Goal: Task Accomplishment & Management: Manage account settings

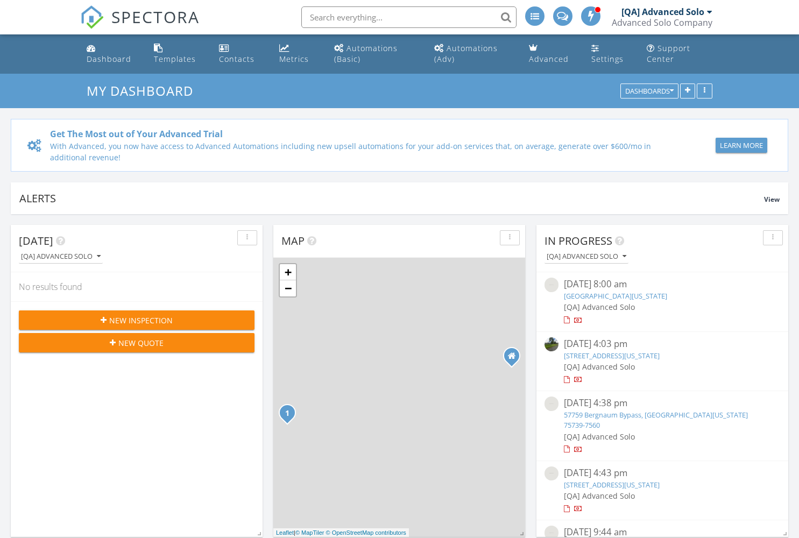
scroll to position [997, 816]
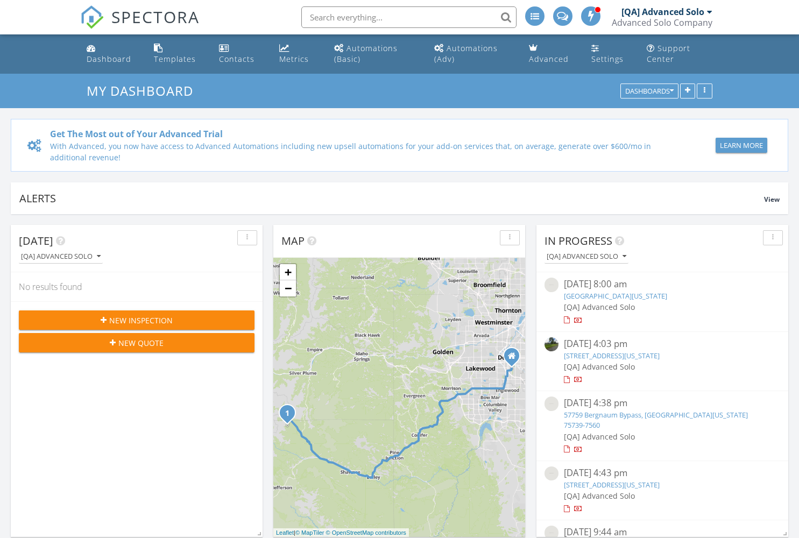
click at [137, 320] on span "New Inspection" at bounding box center [141, 320] width 64 height 11
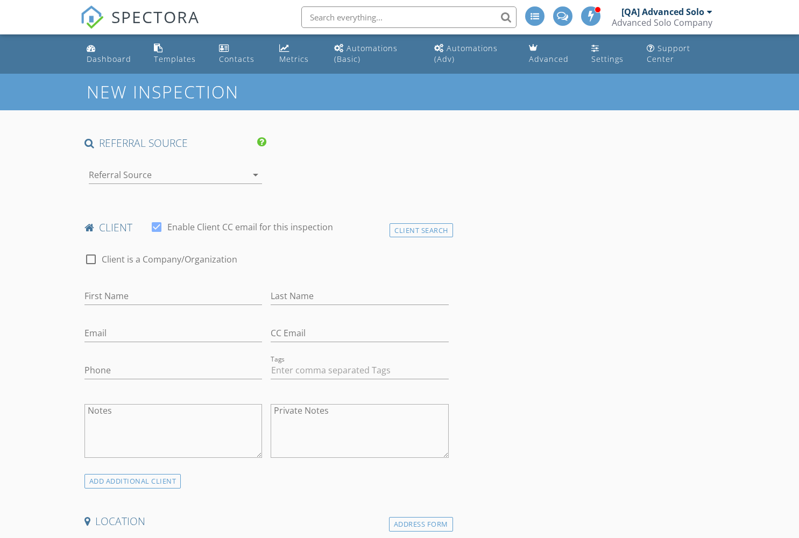
click at [160, 174] on div at bounding box center [161, 174] width 144 height 17
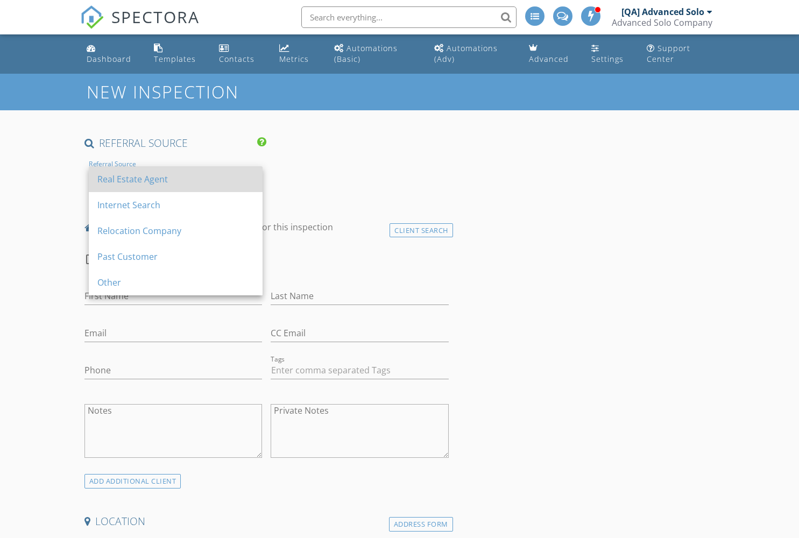
click at [176, 179] on div "Real Estate Agent" at bounding box center [175, 179] width 157 height 13
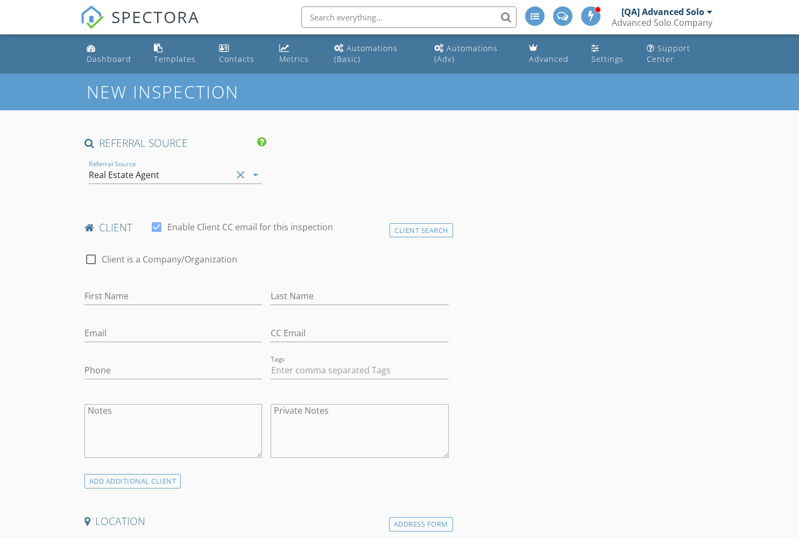
click at [173, 296] on input "First Name" at bounding box center [174, 296] width 178 height 18
click at [360, 296] on input "Last Name" at bounding box center [360, 296] width 178 height 18
type input "First"
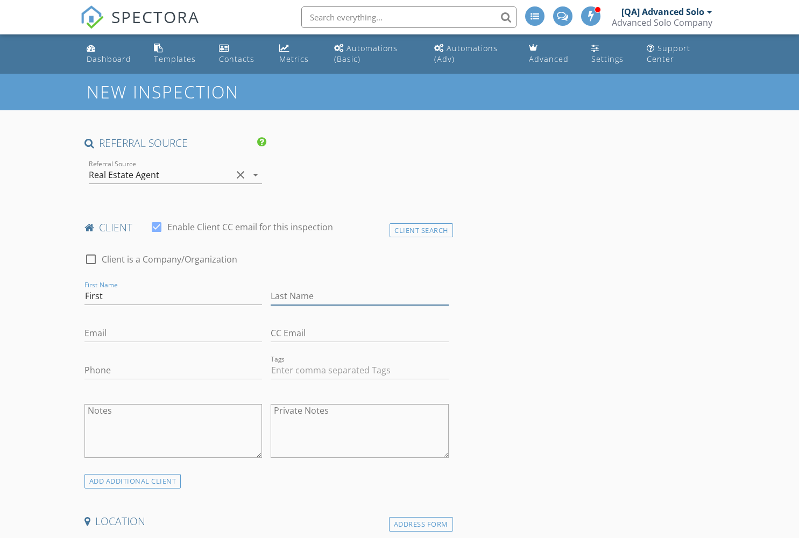
click at [360, 296] on input "Last Name" at bounding box center [360, 296] width 178 height 18
click at [173, 333] on input "Email" at bounding box center [174, 334] width 178 height 18
type input "Client"
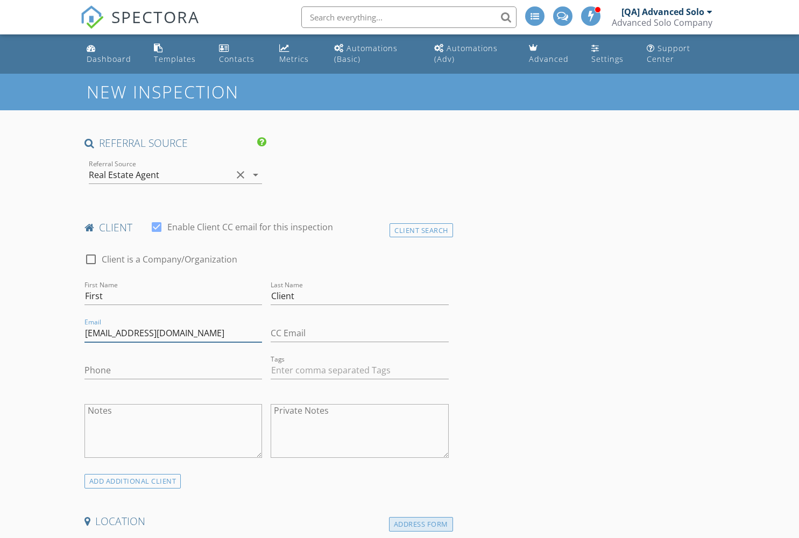
click at [421, 524] on div "Address Form" at bounding box center [421, 524] width 64 height 15
type input "[EMAIL_ADDRESS][DOMAIN_NAME]"
click at [421, 524] on div "Address Form" at bounding box center [421, 524] width 64 height 15
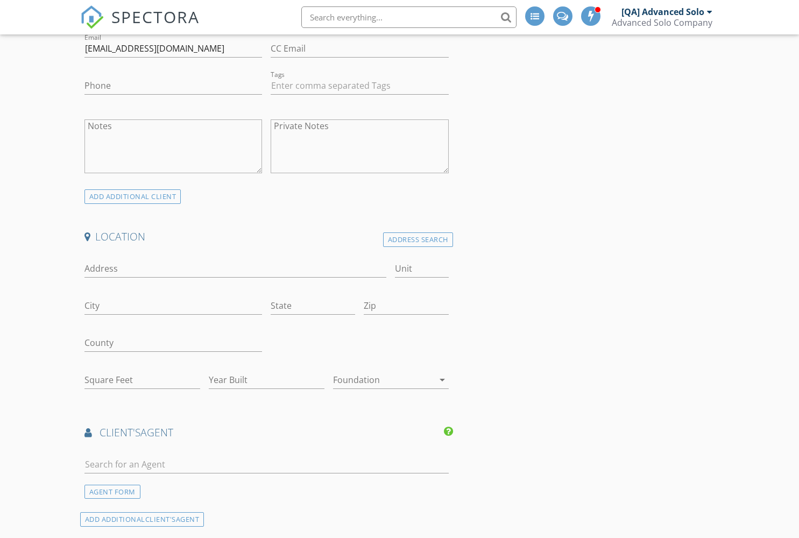
click at [235, 269] on input "Address" at bounding box center [236, 269] width 303 height 18
click at [173, 306] on input "City" at bounding box center [174, 306] width 178 height 18
type input "56503 Devin Inlet"
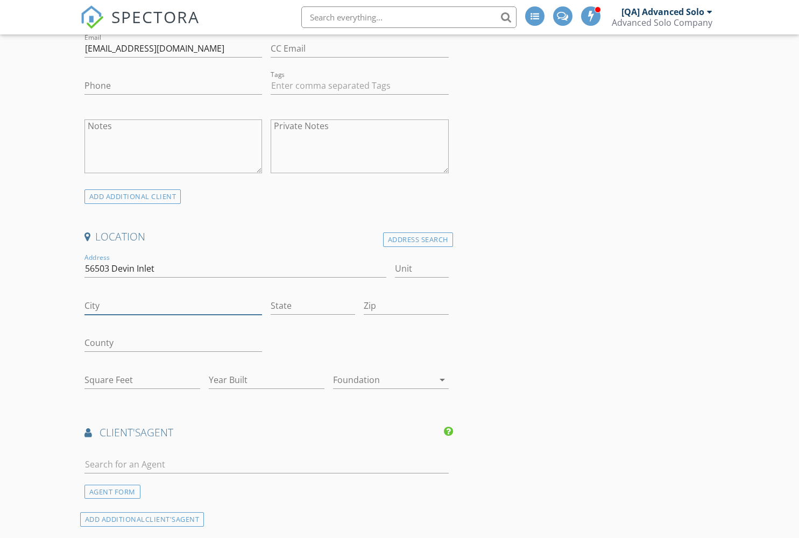
click at [173, 306] on input "City" at bounding box center [174, 306] width 178 height 18
click at [313, 306] on input "State" at bounding box center [313, 306] width 85 height 18
type input "[PERSON_NAME]"
click at [313, 306] on input "State" at bounding box center [313, 306] width 85 height 18
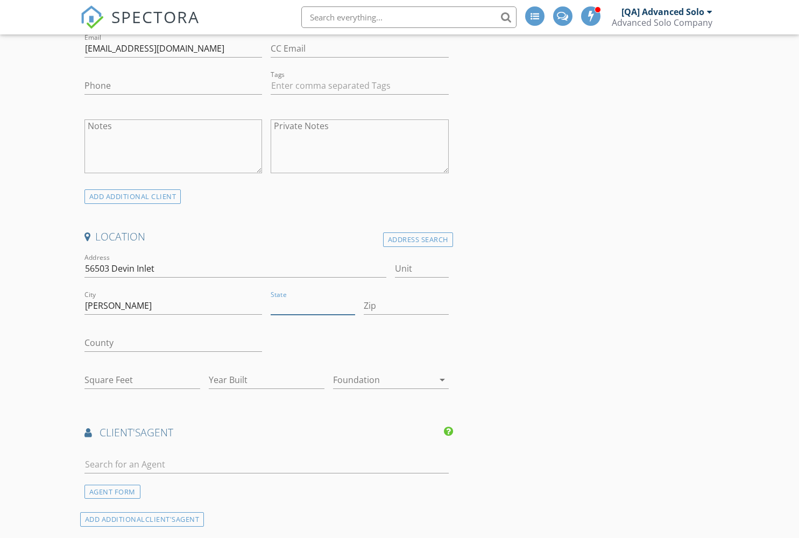
click at [313, 306] on input "State" at bounding box center [313, 306] width 85 height 18
click at [406, 306] on input "Zip" at bounding box center [406, 306] width 85 height 18
type input "CO"
click at [406, 306] on input "Zip" at bounding box center [406, 306] width 85 height 18
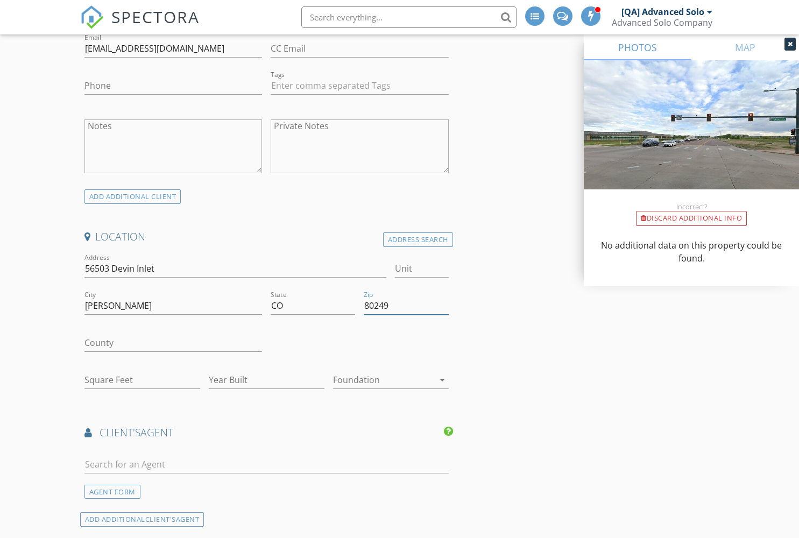
click at [142, 380] on input "Square Feet" at bounding box center [143, 380] width 116 height 18
type input "80249"
click at [142, 380] on input "Square Feet" at bounding box center [143, 380] width 116 height 18
click at [266, 380] on input "Year Built" at bounding box center [267, 380] width 116 height 18
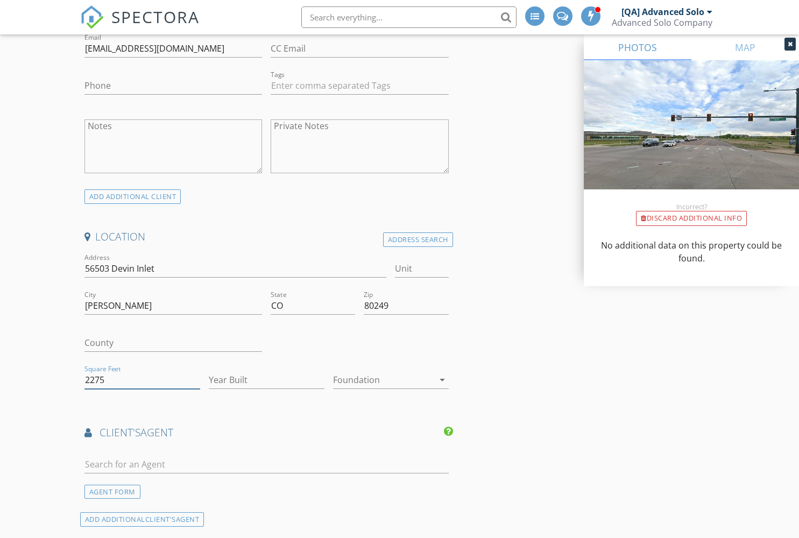
type input "2275"
click at [266, 380] on input "Year Built" at bounding box center [267, 380] width 116 height 18
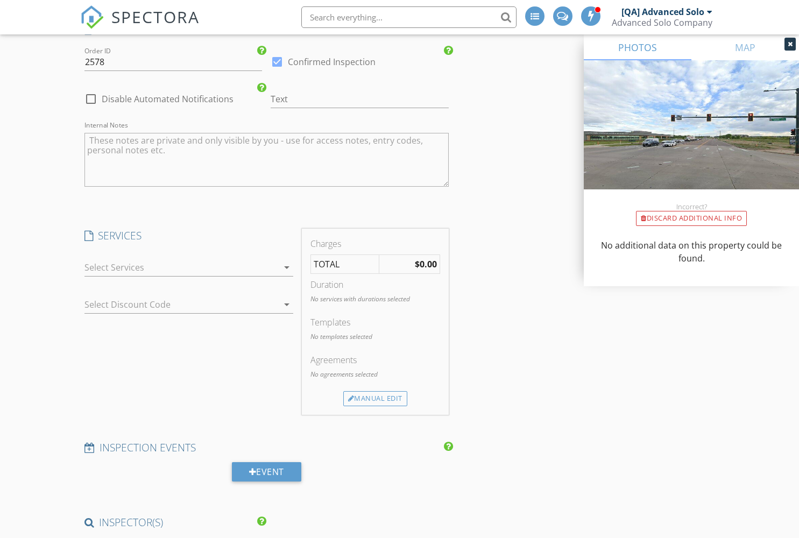
click at [188, 269] on div at bounding box center [182, 267] width 194 height 17
type input "1999"
click at [188, 269] on div at bounding box center [182, 267] width 194 height 17
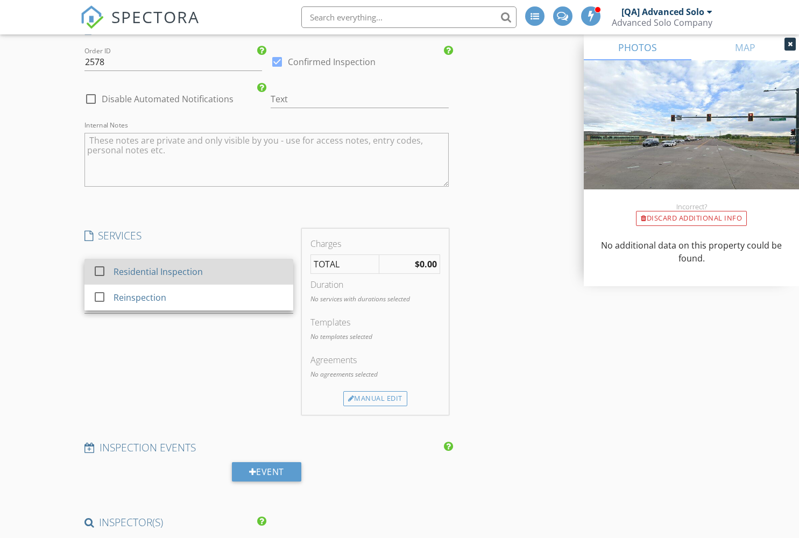
click at [157, 272] on div "Residential Inspection" at bounding box center [157, 271] width 89 height 13
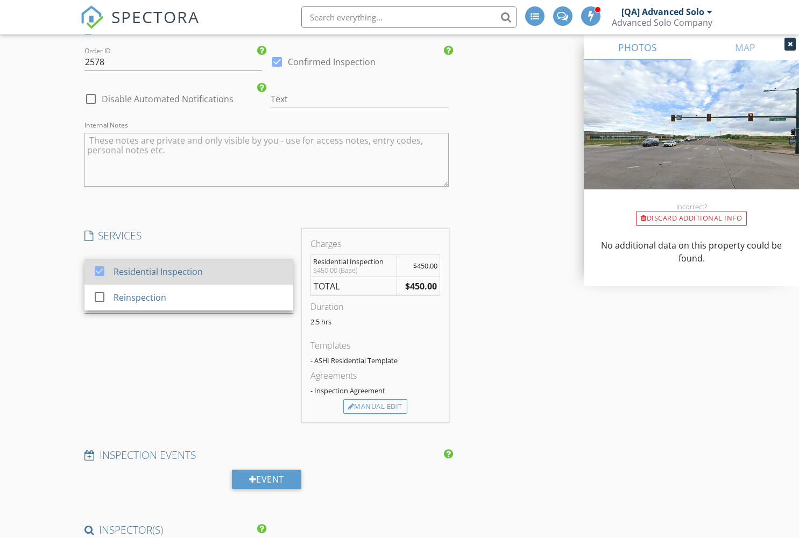
scroll to position [1283, 0]
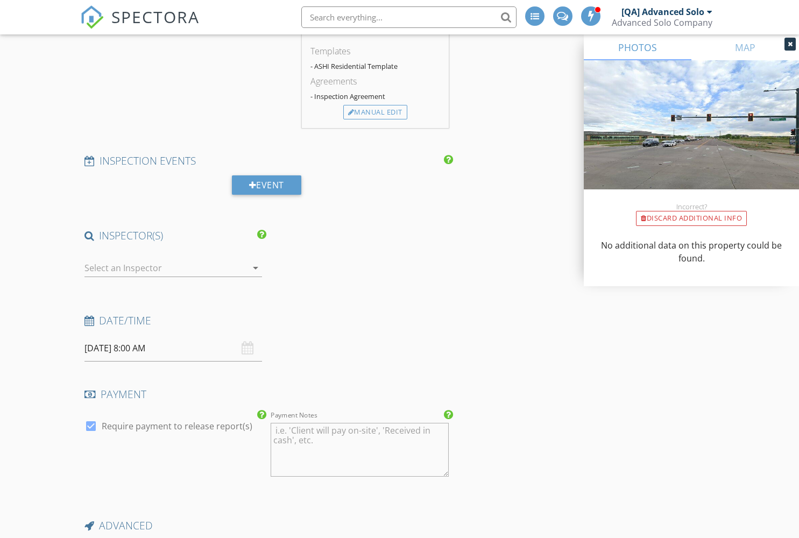
click at [173, 269] on div at bounding box center [166, 268] width 163 height 17
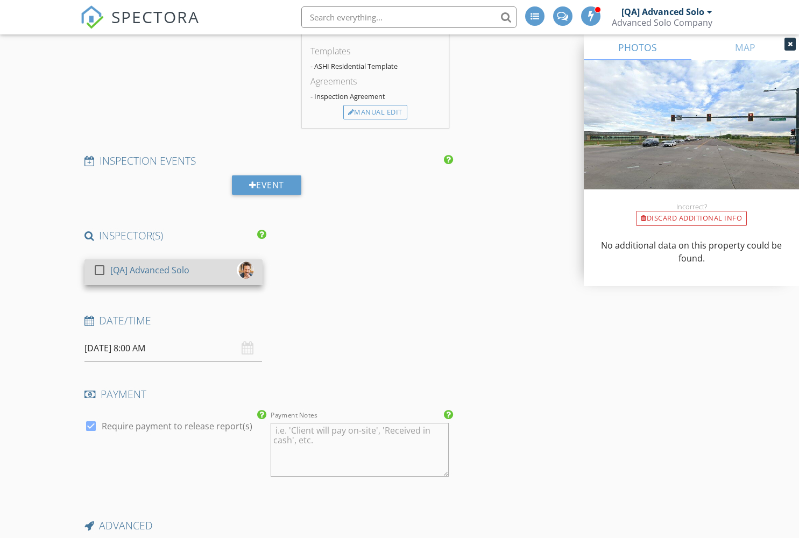
click at [149, 270] on div "[QA] Advanced Solo" at bounding box center [149, 270] width 79 height 17
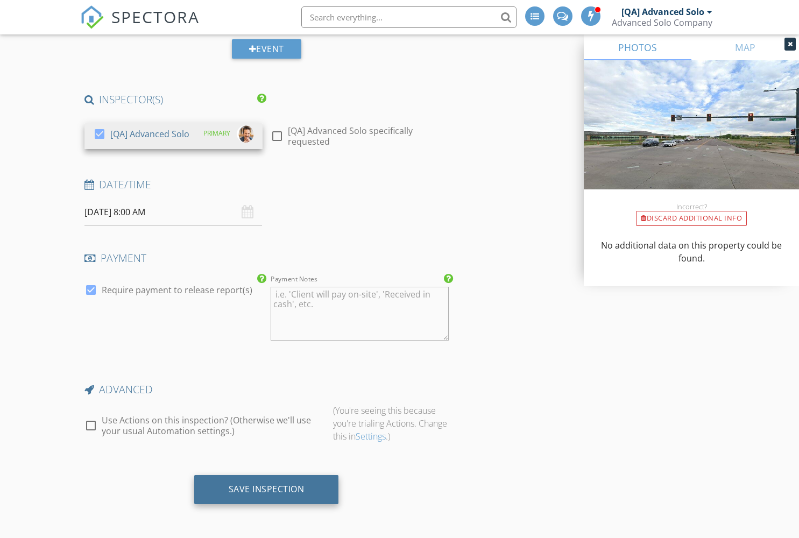
click at [266, 490] on div "Save Inspection" at bounding box center [267, 489] width 76 height 11
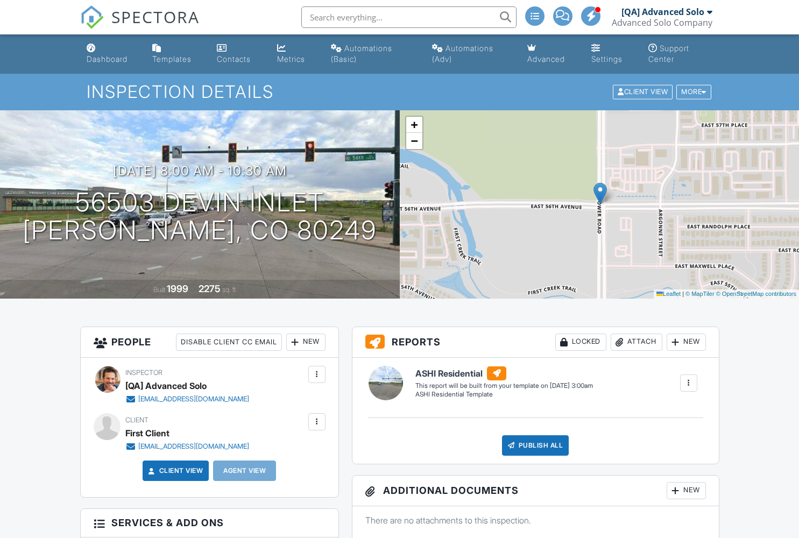
click at [689, 383] on div at bounding box center [689, 383] width 11 height 11
click at [665, 413] on div "Build Now" at bounding box center [667, 413] width 52 height 13
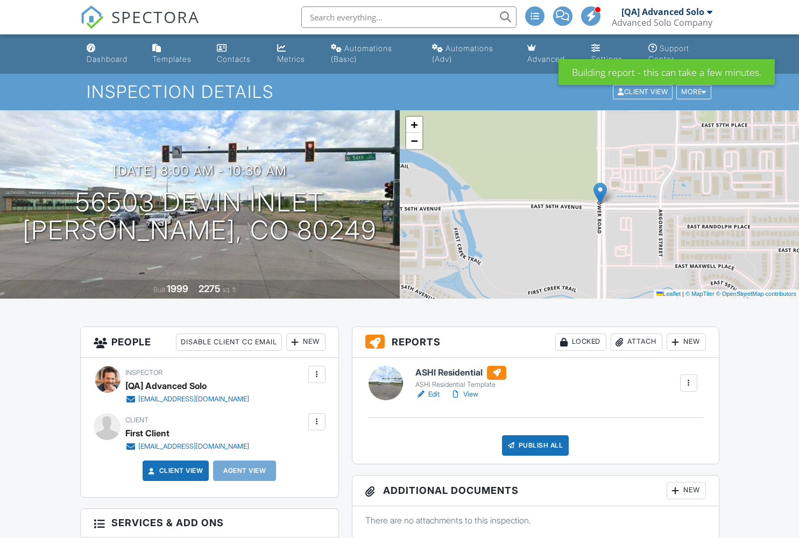
scroll to position [387, 0]
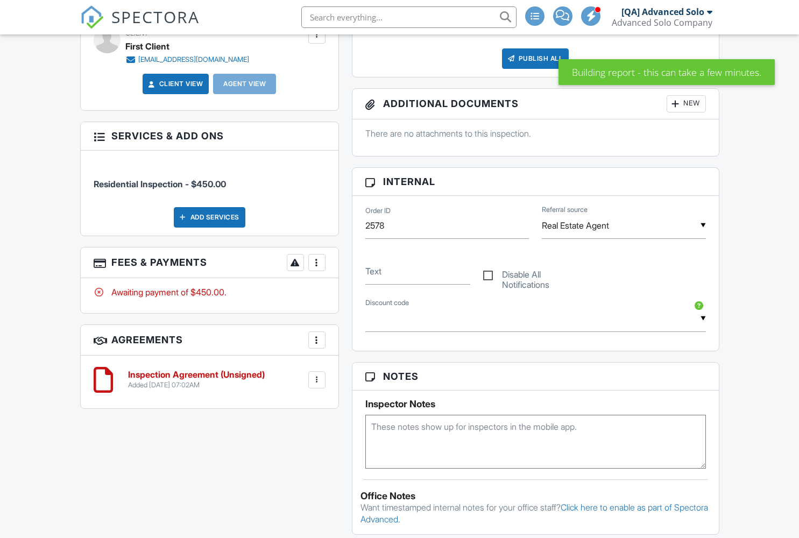
click at [317, 268] on div at bounding box center [317, 262] width 11 height 11
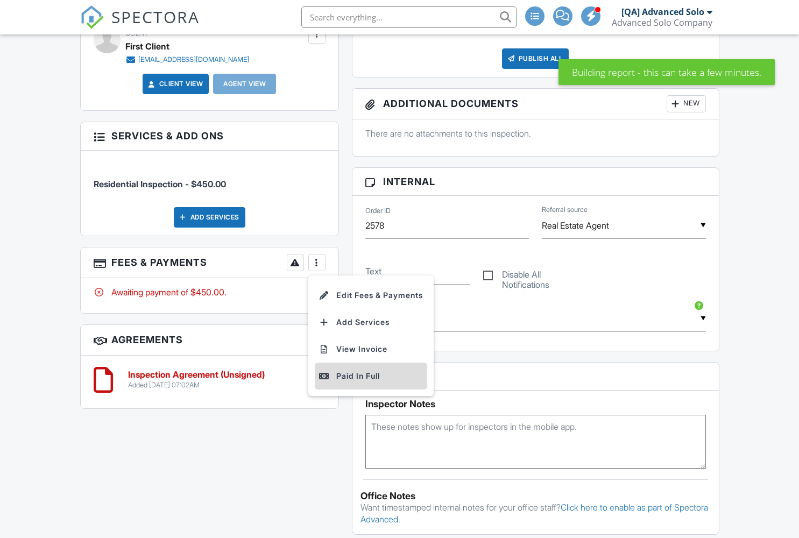
click at [373, 382] on div "Paid In Full" at bounding box center [371, 376] width 104 height 13
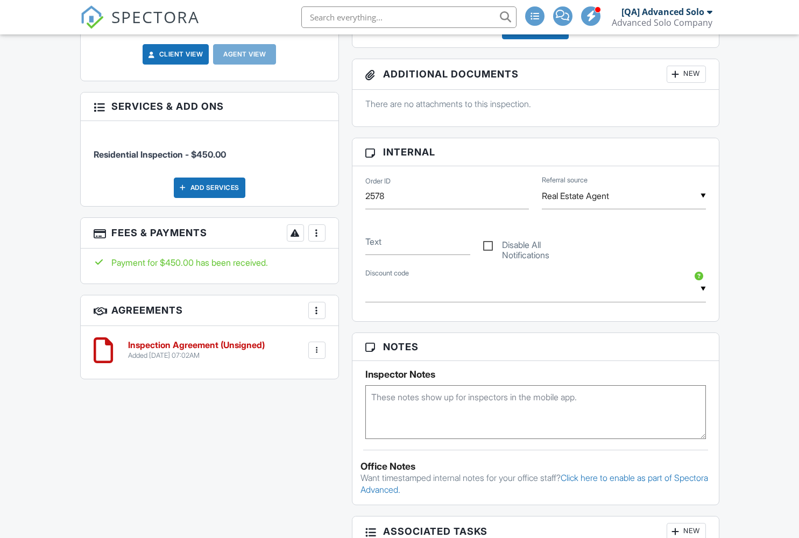
scroll to position [125, 0]
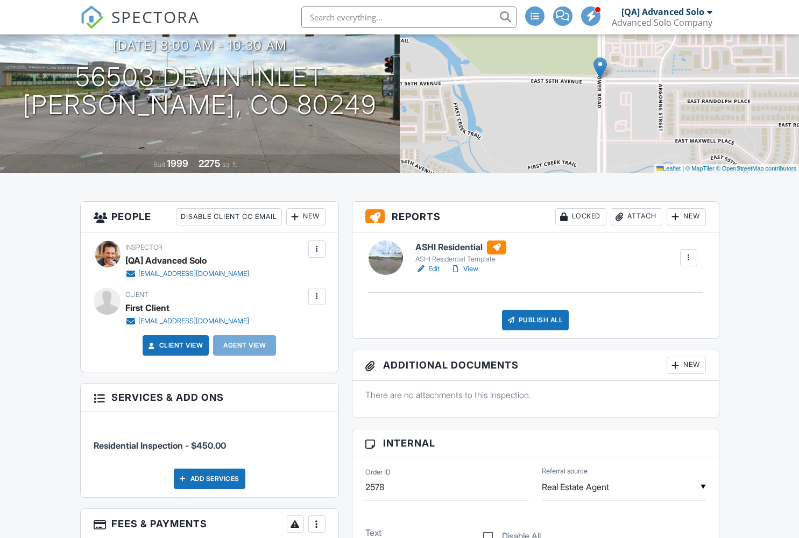
click at [428, 269] on link "Edit" at bounding box center [428, 269] width 24 height 11
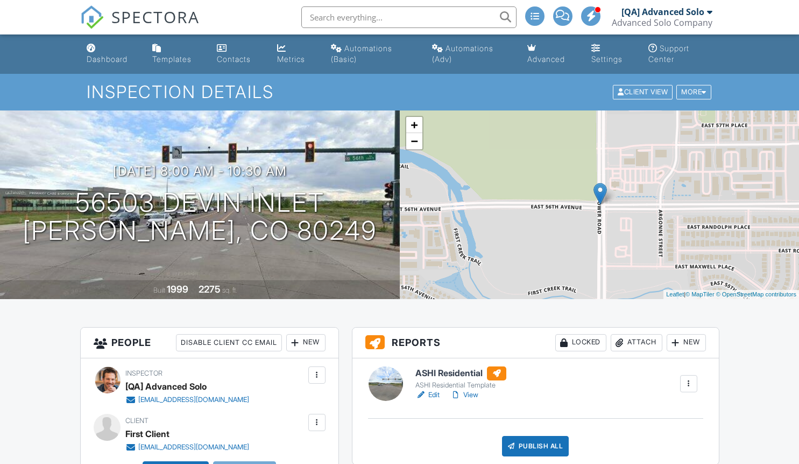
click at [535, 445] on div "Publish All" at bounding box center [535, 446] width 67 height 20
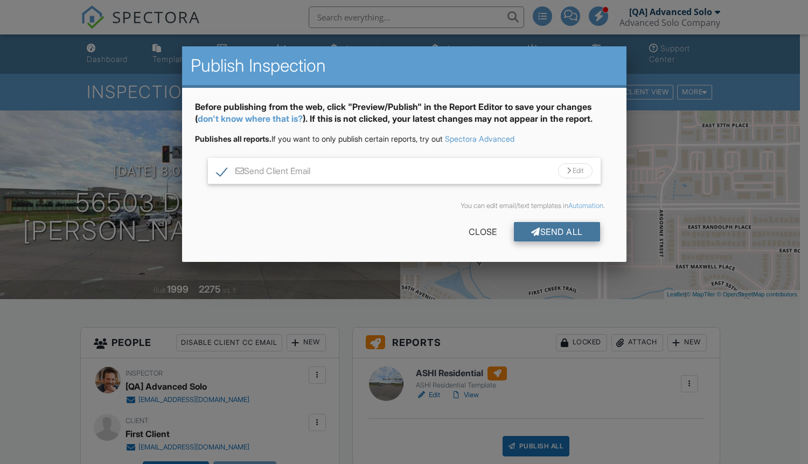
click at [555, 232] on div "Send All" at bounding box center [557, 231] width 86 height 19
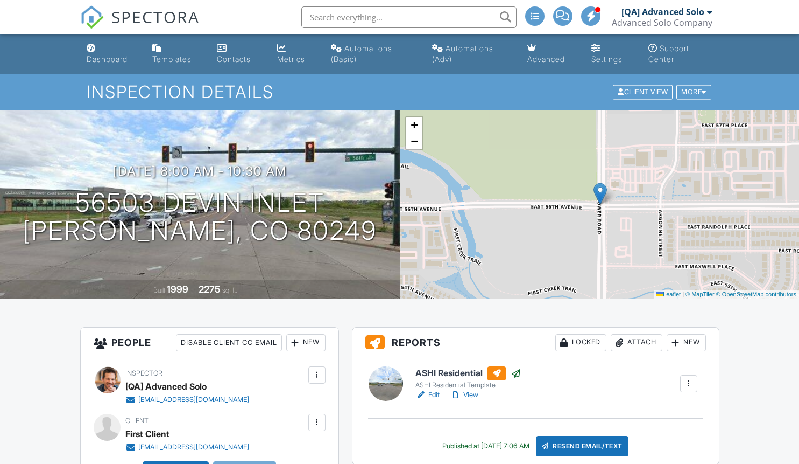
scroll to position [246, 0]
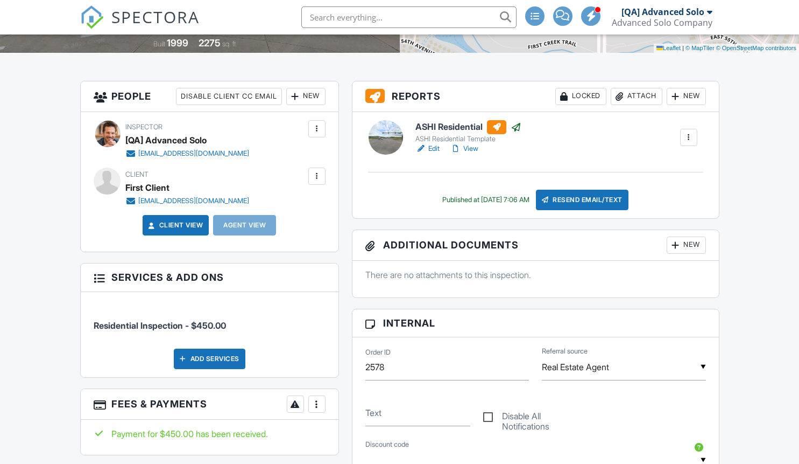
click at [174, 230] on link "Client View" at bounding box center [174, 225] width 57 height 11
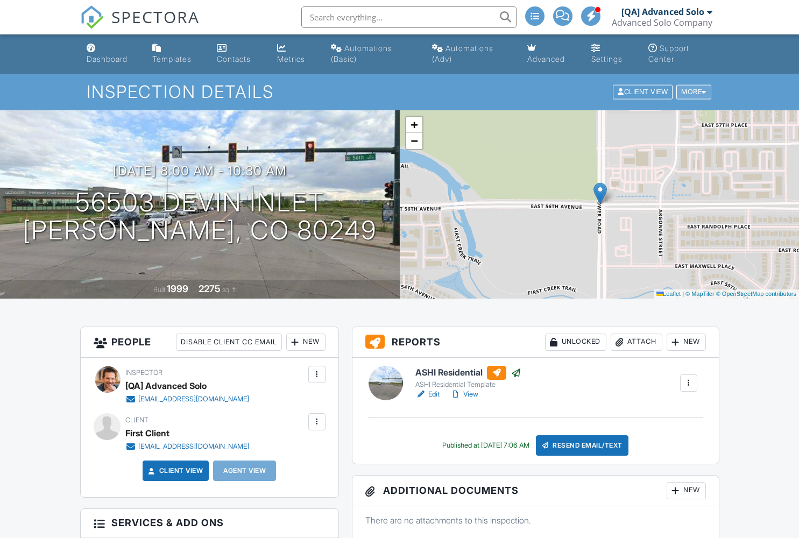
click at [692, 92] on div "More" at bounding box center [694, 92] width 35 height 15
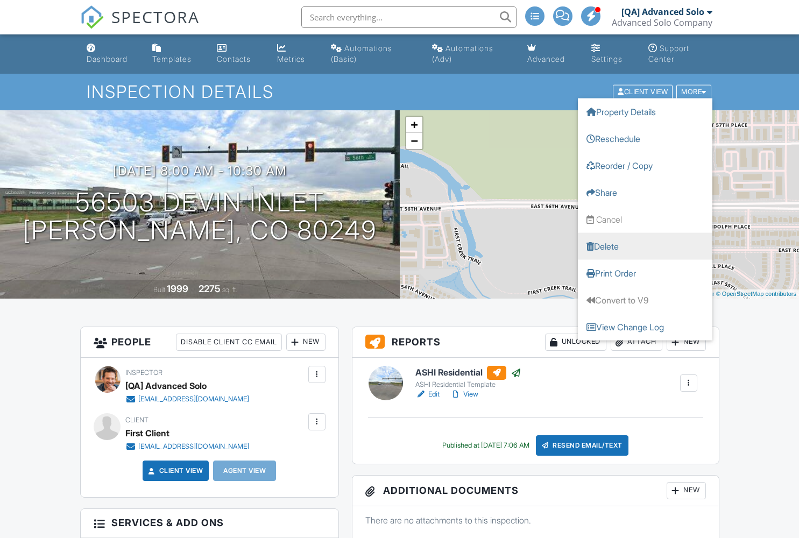
click at [645, 246] on link "Delete" at bounding box center [645, 246] width 135 height 27
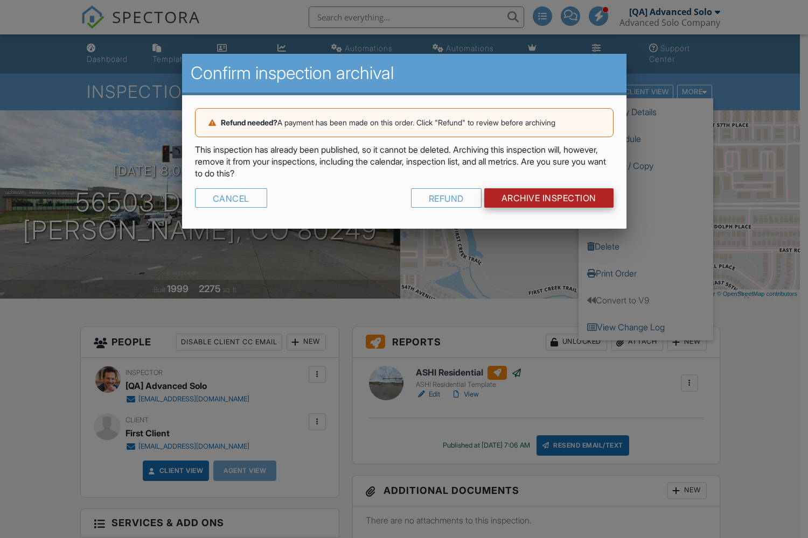
click at [547, 198] on input "Archive Inspection" at bounding box center [548, 197] width 129 height 19
